Goal: Complete application form

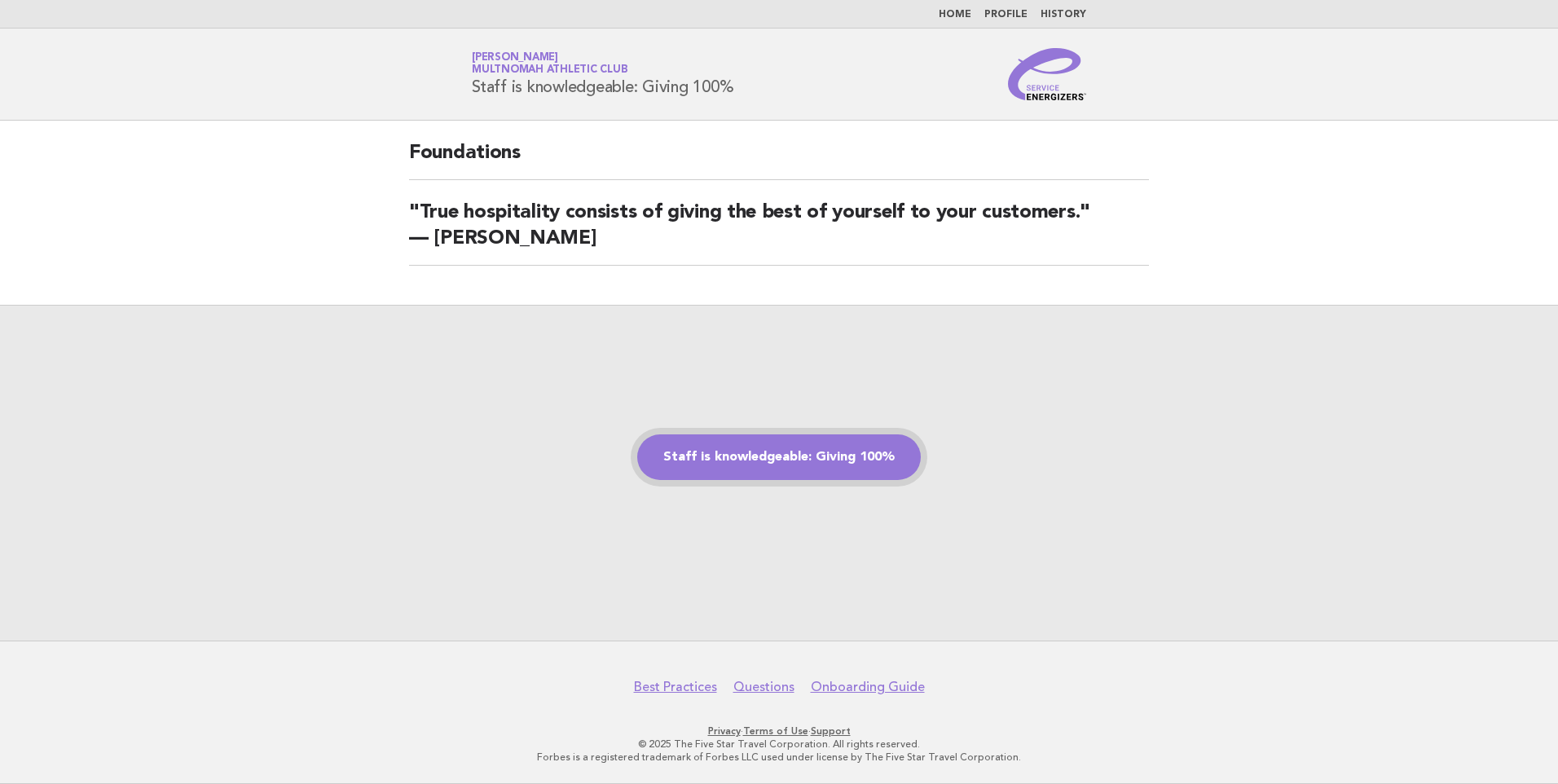
click at [816, 448] on link "Staff is knowledgeable: Giving 100%" at bounding box center [779, 457] width 284 height 45
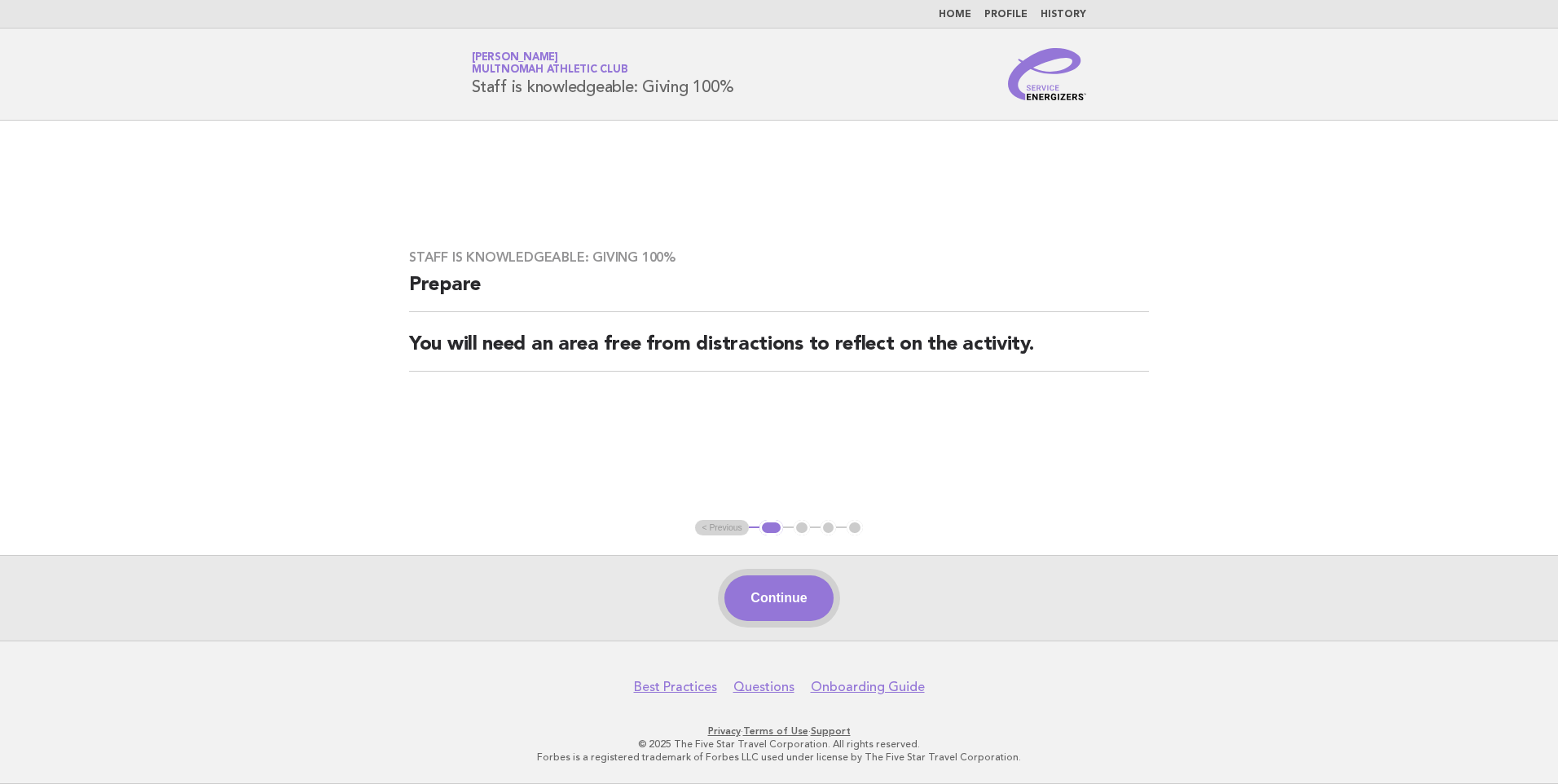
click at [795, 616] on button "Continue" at bounding box center [779, 598] width 108 height 45
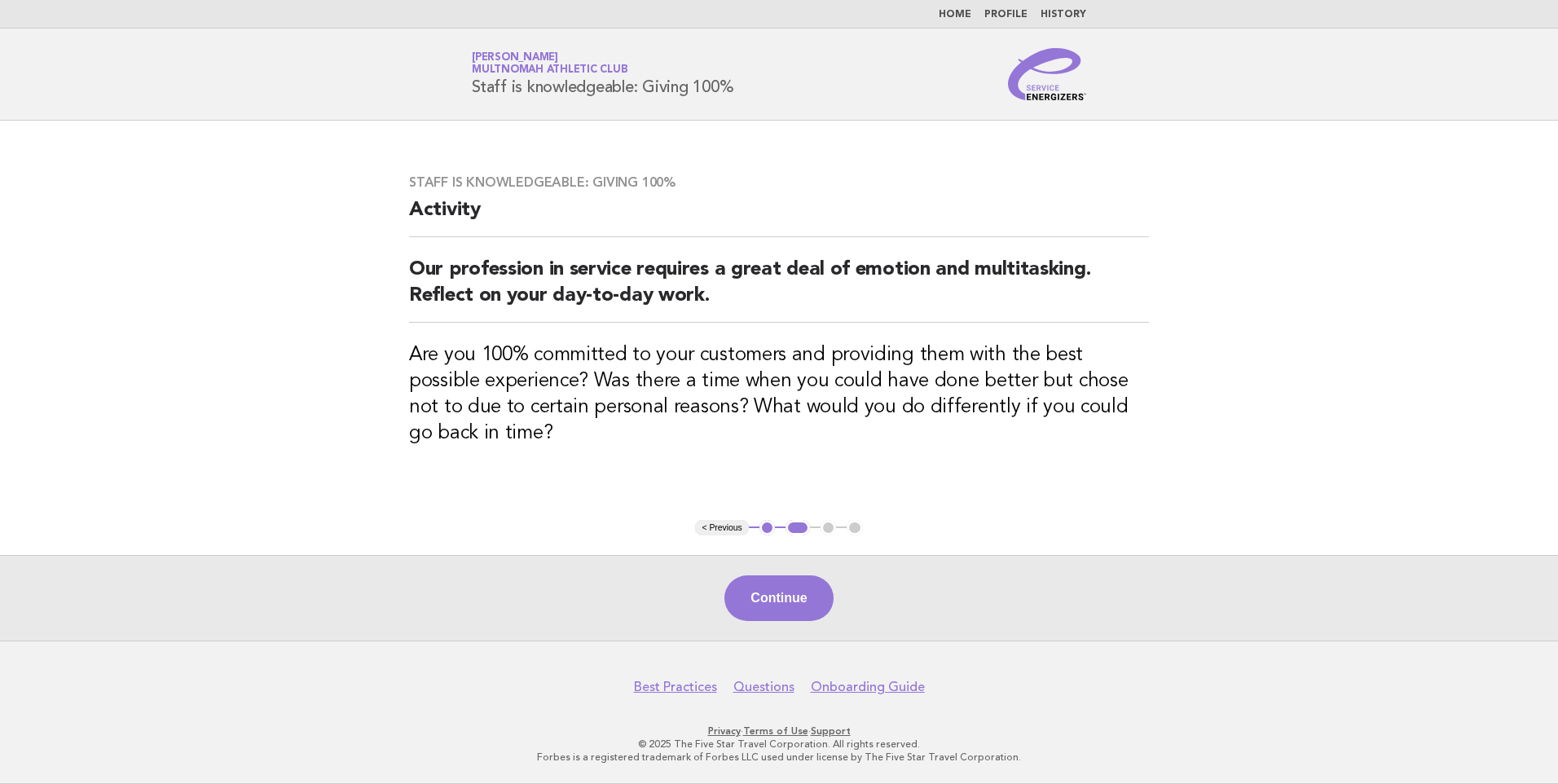
click at [803, 602] on button "Continue" at bounding box center [779, 598] width 108 height 45
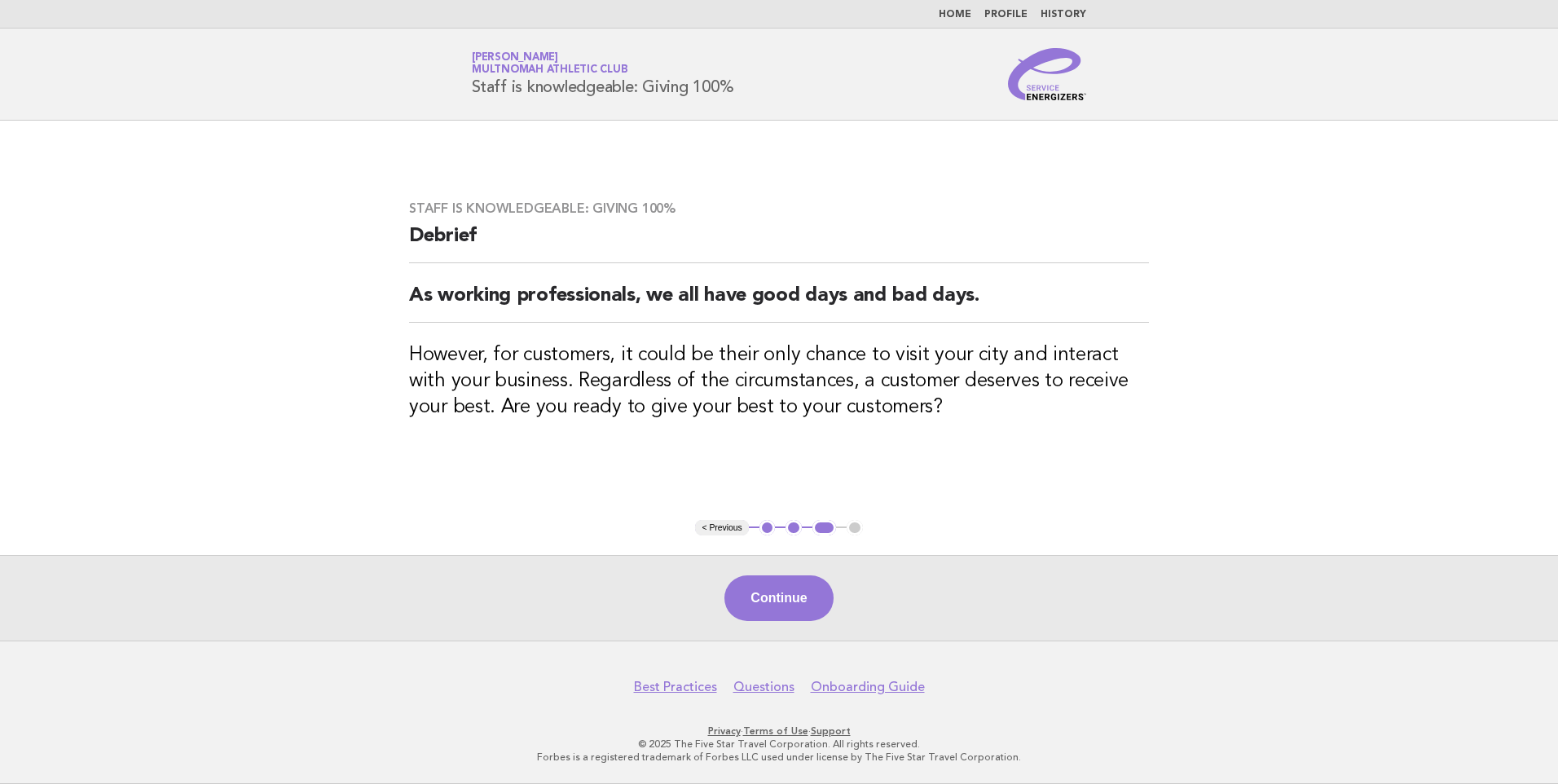
click at [801, 595] on button "Continue" at bounding box center [779, 598] width 108 height 45
